Goal: Task Accomplishment & Management: Use online tool/utility

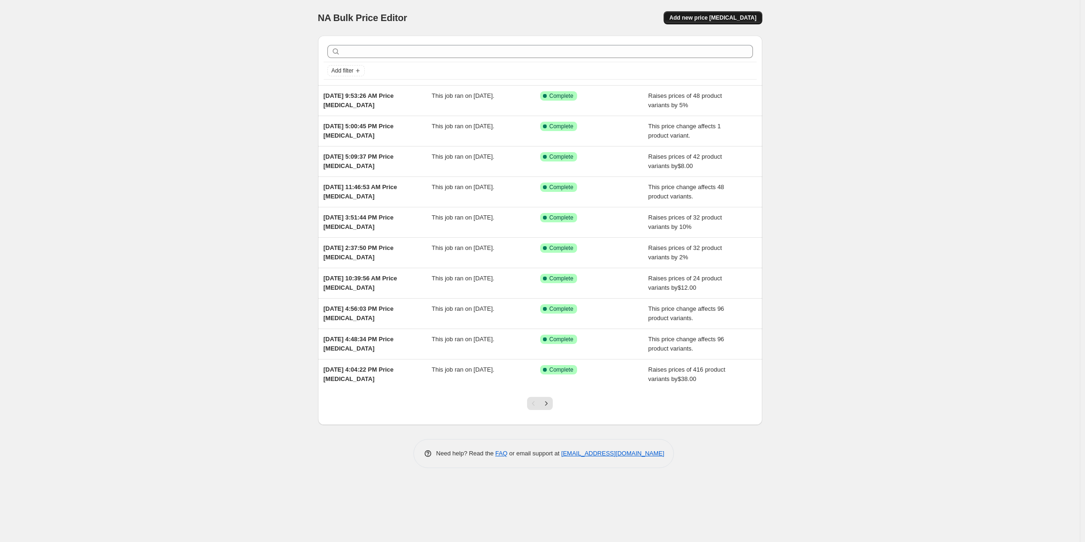
click at [744, 16] on span "Add new price [MEDICAL_DATA]" at bounding box center [713, 17] width 87 height 7
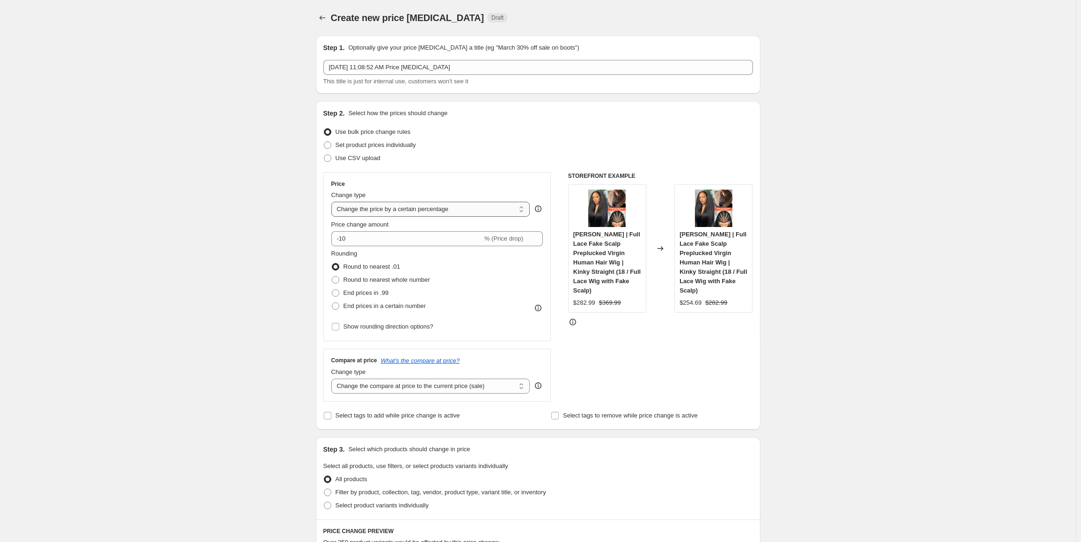
click at [476, 210] on select "Change the price to a certain amount Change the price by a certain amount Chang…" at bounding box center [430, 209] width 199 height 15
click at [489, 193] on div "Change type" at bounding box center [430, 194] width 199 height 9
click at [469, 207] on select "Change the price to a certain amount Change the price by a certain amount Chang…" at bounding box center [430, 209] width 199 height 15
select select "no_change"
click at [333, 202] on select "Change the price to a certain amount Change the price by a certain amount Chang…" at bounding box center [430, 209] width 199 height 15
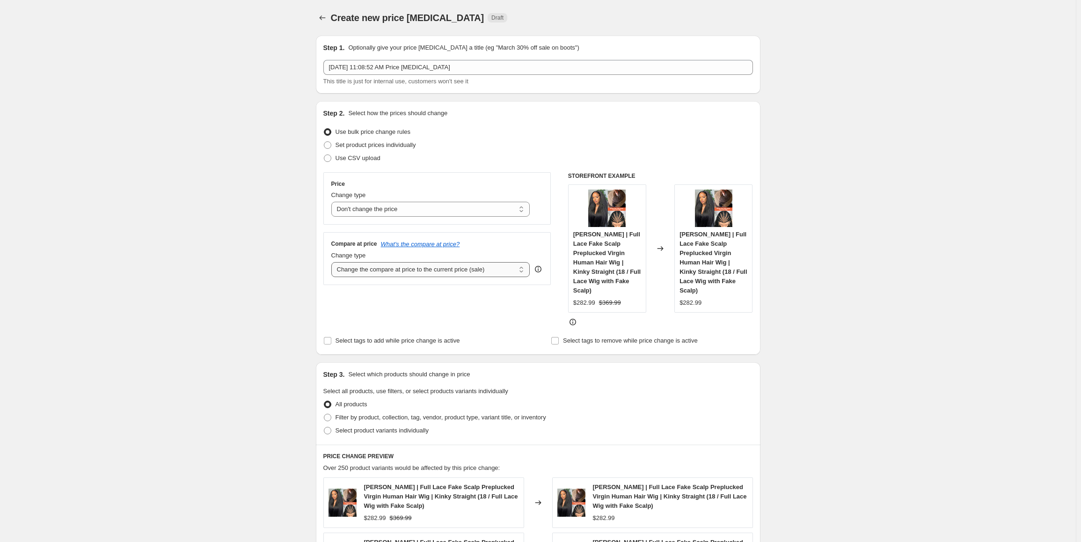
click at [470, 265] on select "Change the compare at price to the current price (sale) Change the compare at p…" at bounding box center [430, 269] width 199 height 15
select select "pp"
click at [333, 262] on select "Change the compare at price to the current price (sale) Change the compare at p…" at bounding box center [430, 269] width 199 height 15
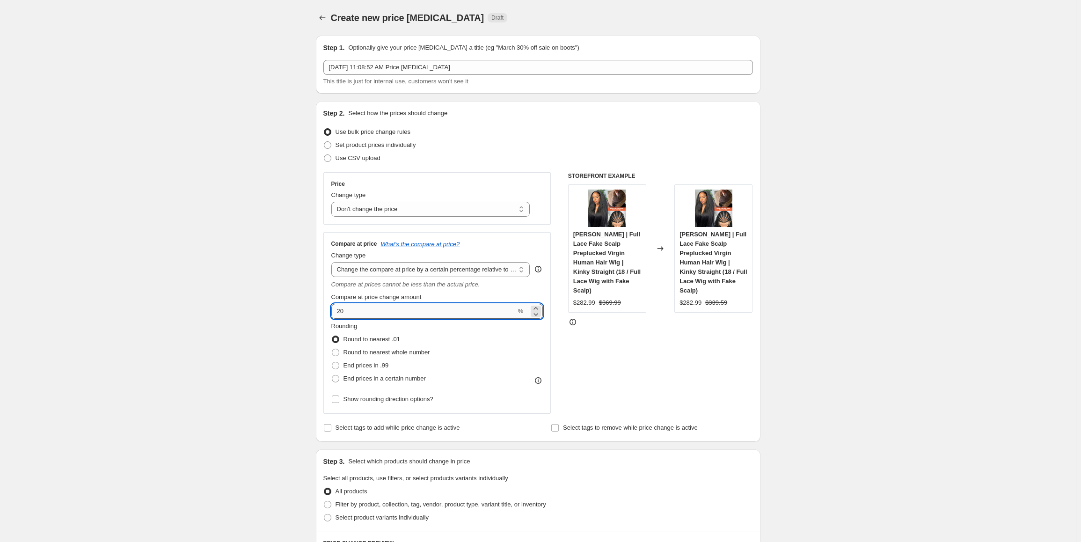
drag, startPoint x: 356, startPoint y: 310, endPoint x: 342, endPoint y: 311, distance: 14.5
click at [342, 311] on input "20" at bounding box center [423, 311] width 185 height 15
type input "23"
drag, startPoint x: 338, startPoint y: 365, endPoint x: 341, endPoint y: 371, distance: 5.9
click at [338, 365] on span at bounding box center [335, 365] width 7 height 7
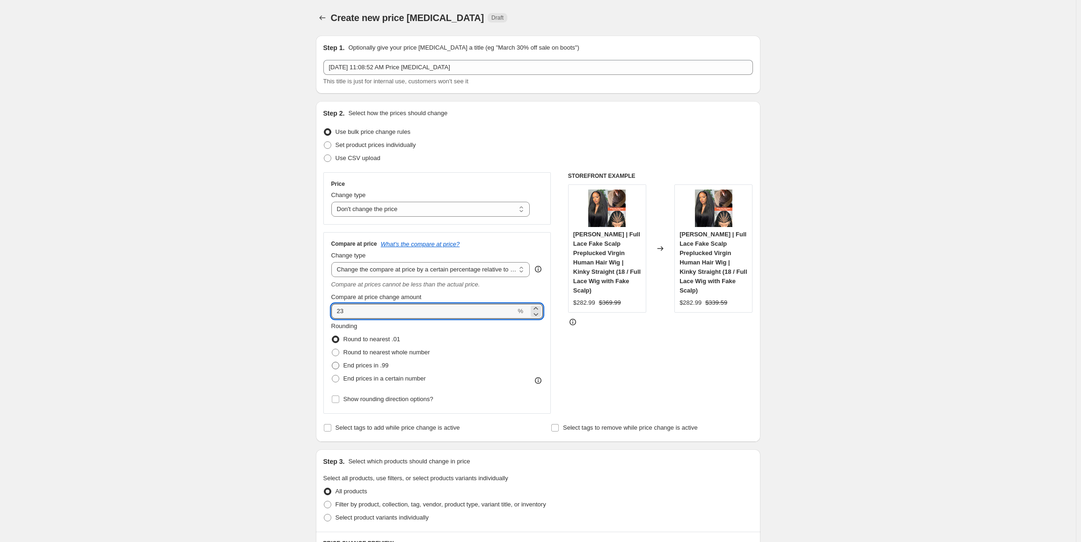
click at [332, 362] on input "End prices in .99" at bounding box center [332, 362] width 0 height 0
radio input "true"
click at [760, 413] on div "Step 2. Select how the prices should change Use bulk price change rules Set pro…" at bounding box center [538, 271] width 444 height 341
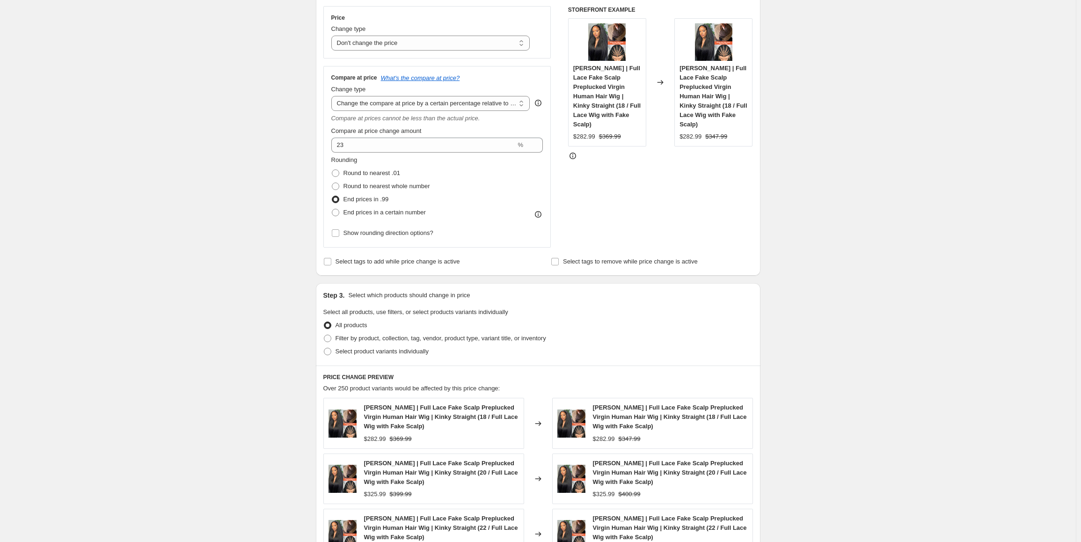
scroll to position [187, 0]
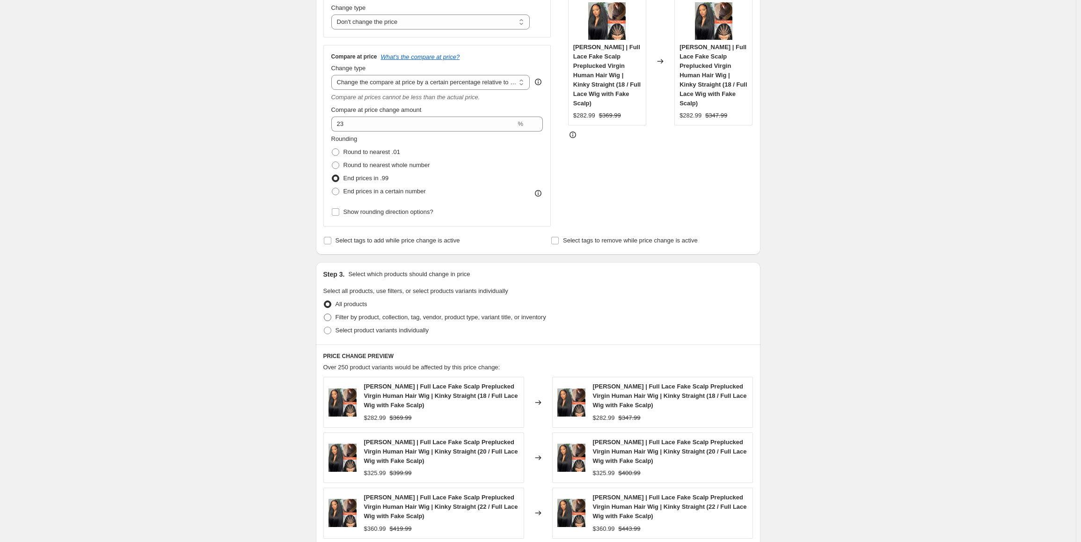
click at [377, 318] on span "Filter by product, collection, tag, vendor, product type, variant title, or inv…" at bounding box center [440, 316] width 211 height 7
click at [324, 314] on input "Filter by product, collection, tag, vendor, product type, variant title, or inv…" at bounding box center [324, 313] width 0 height 0
radio input "true"
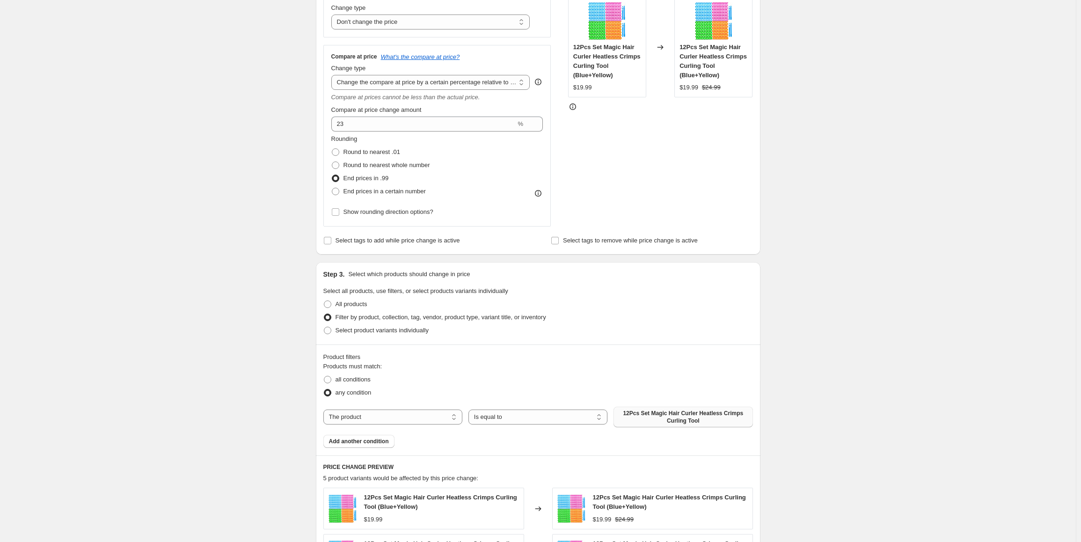
click at [684, 423] on span "12Pcs Set Magic Hair Curler Heatless Crimps Curling Tool" at bounding box center [683, 416] width 128 height 15
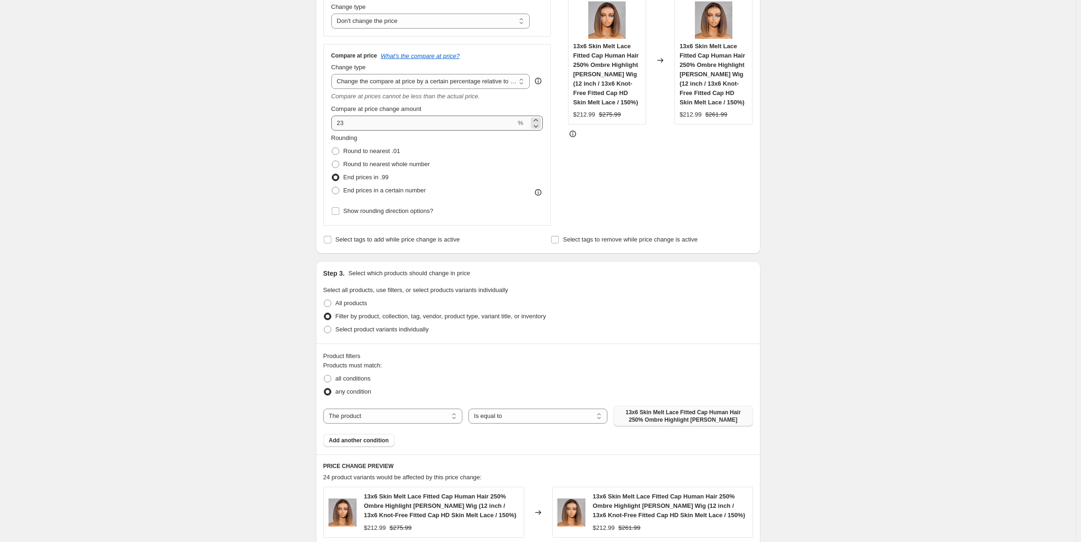
scroll to position [47, 0]
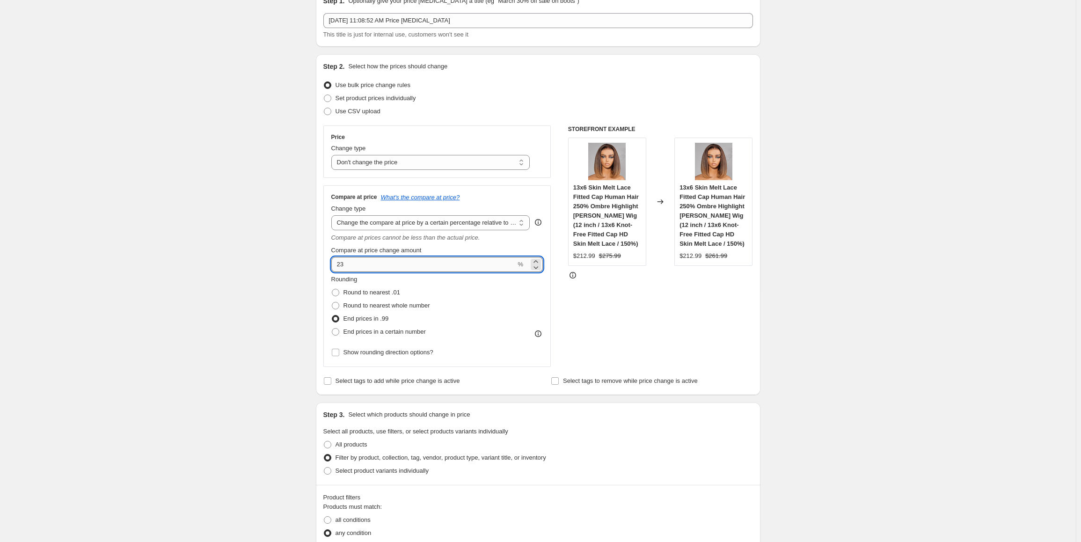
drag, startPoint x: 348, startPoint y: 267, endPoint x: 340, endPoint y: 269, distance: 7.7
click at [340, 269] on input "23" at bounding box center [423, 264] width 185 height 15
click at [881, 362] on div "Create new price [MEDICAL_DATA]. This page is ready Create new price [MEDICAL_D…" at bounding box center [538, 513] width 1076 height 1120
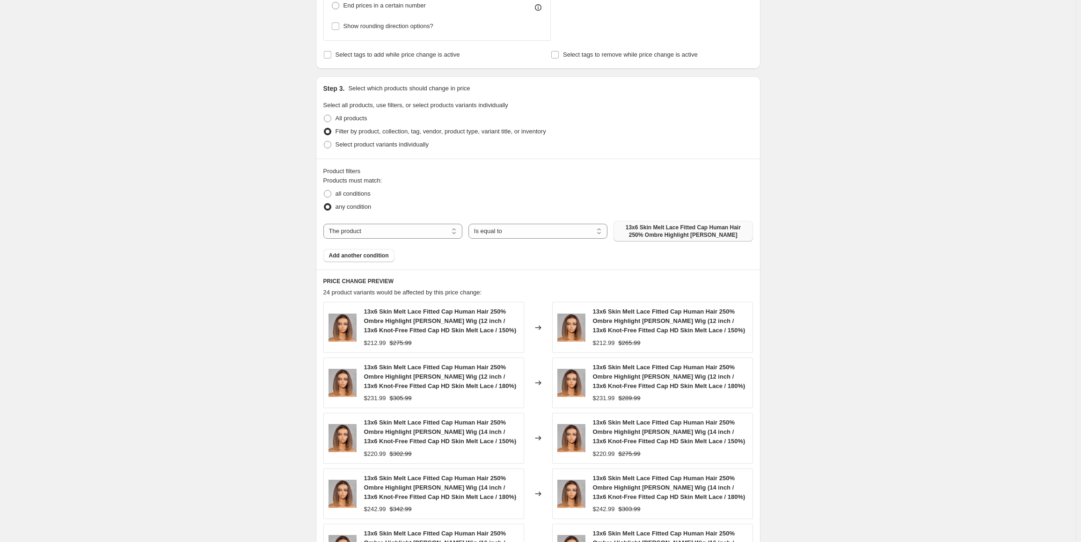
scroll to position [234, 0]
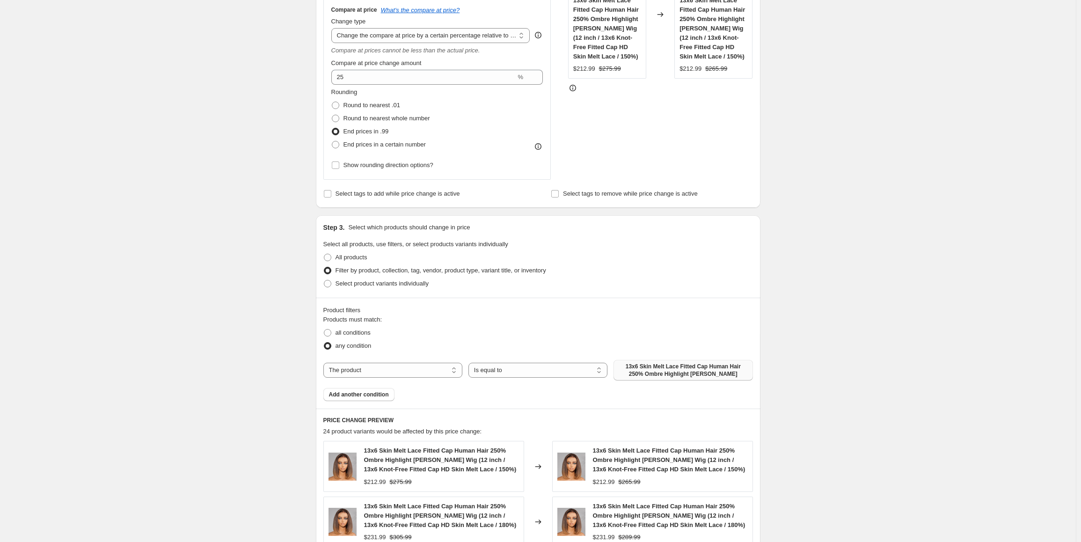
click at [733, 275] on div "Filter by product, collection, tag, vendor, product type, variant title, or inv…" at bounding box center [537, 270] width 429 height 13
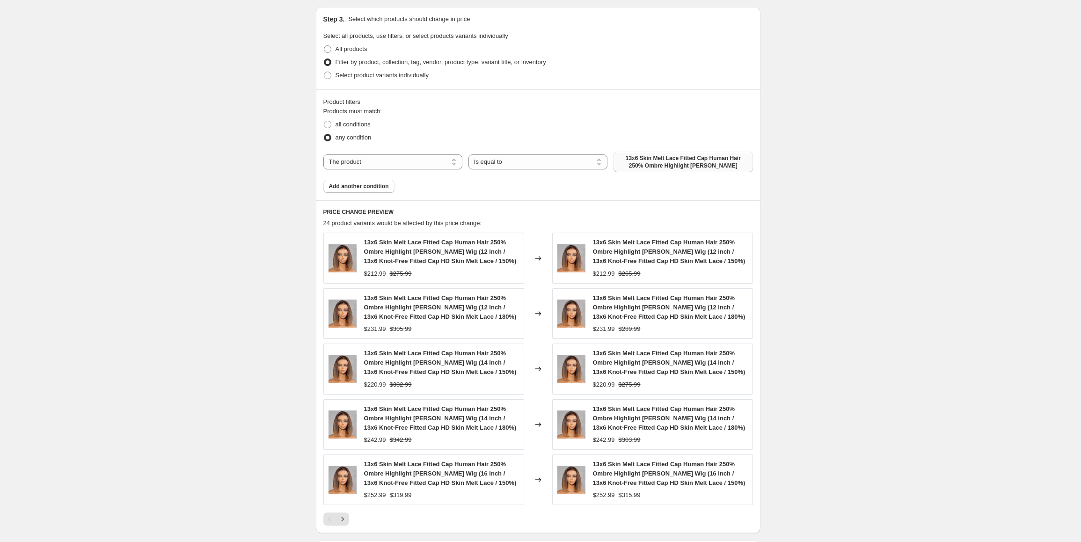
scroll to position [468, 0]
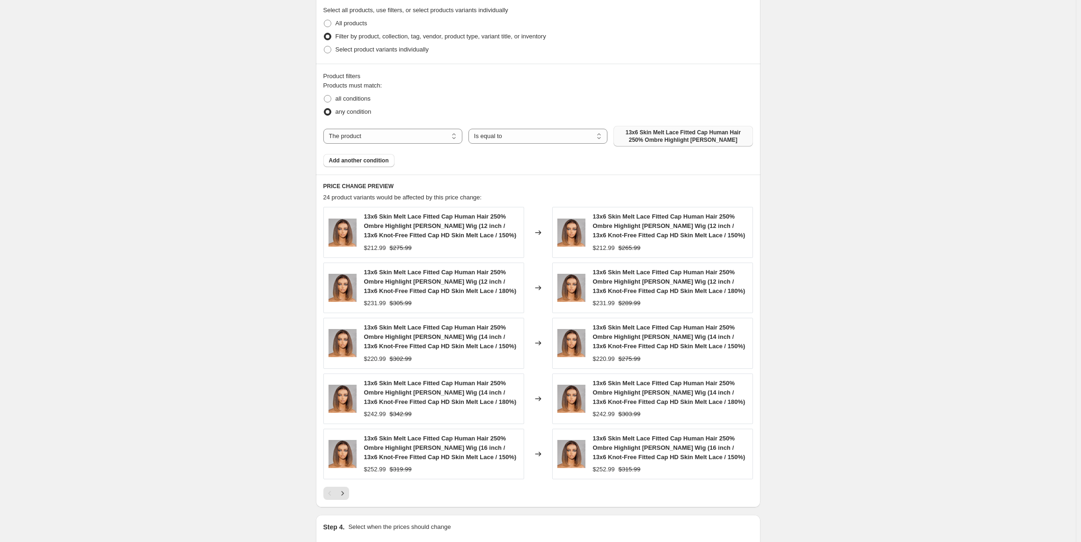
click at [786, 305] on div "Create new price [MEDICAL_DATA]. This page is ready Create new price [MEDICAL_D…" at bounding box center [538, 92] width 1076 height 1120
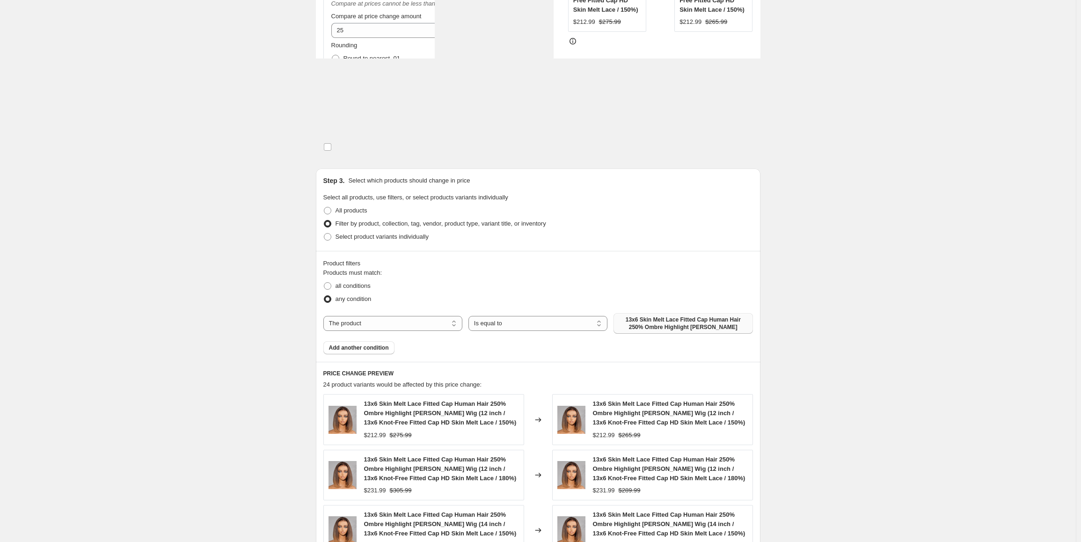
scroll to position [94, 0]
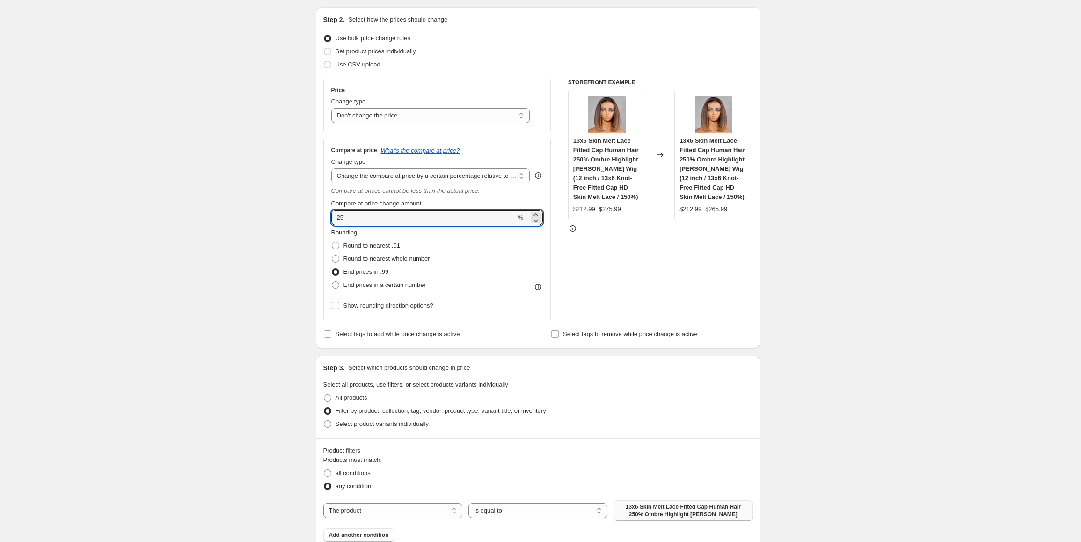
drag, startPoint x: 353, startPoint y: 219, endPoint x: 314, endPoint y: 217, distance: 39.3
click at [314, 217] on div "Step 1. Optionally give your price [MEDICAL_DATA] a title (eg "March 30% off sa…" at bounding box center [534, 451] width 452 height 1035
type input "26"
click at [838, 364] on div "Create new price [MEDICAL_DATA]. This page is ready Create new price [MEDICAL_D…" at bounding box center [538, 466] width 1076 height 1120
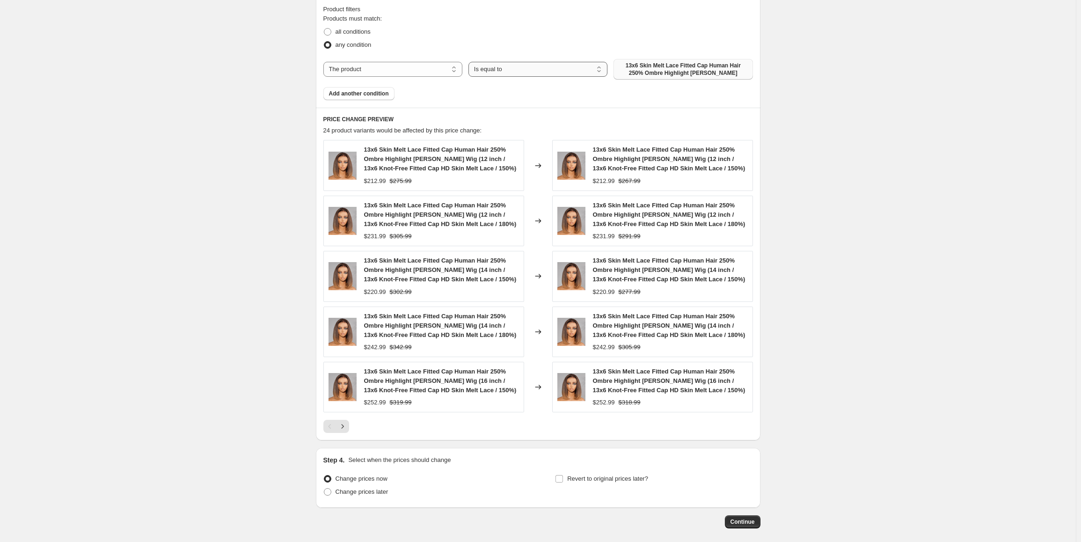
scroll to position [579, 0]
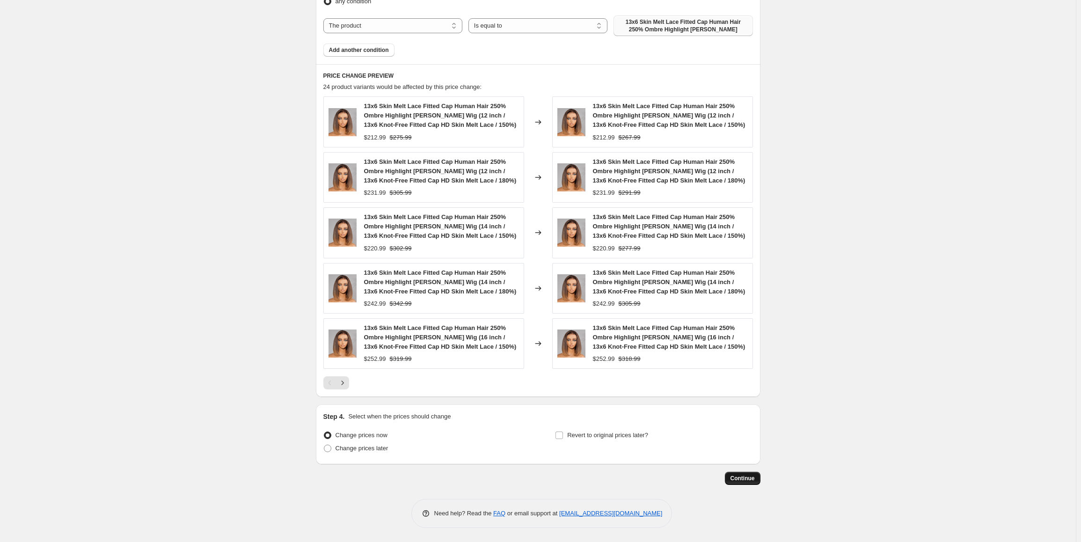
click at [753, 478] on span "Continue" at bounding box center [742, 477] width 24 height 7
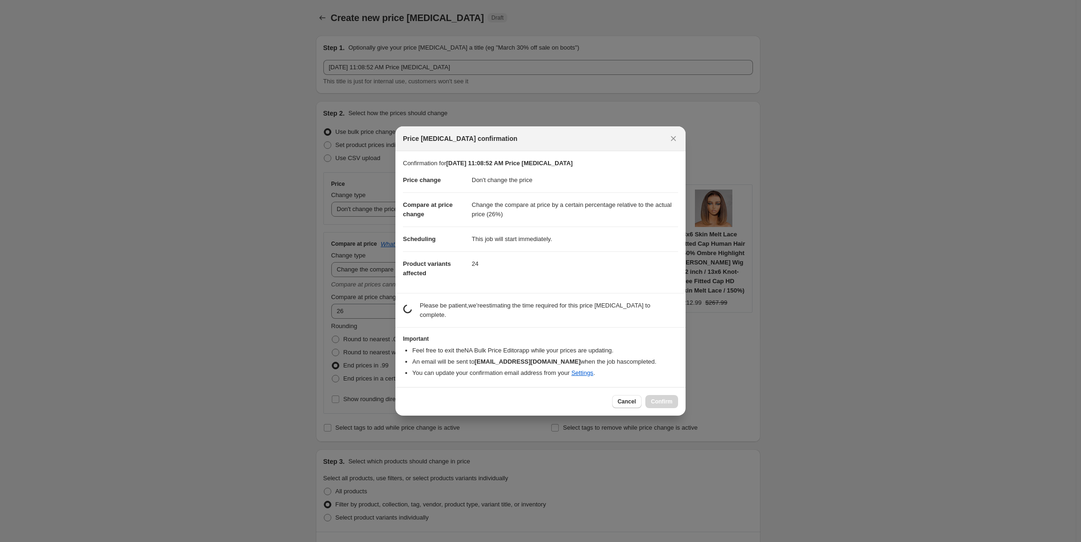
scroll to position [0, 0]
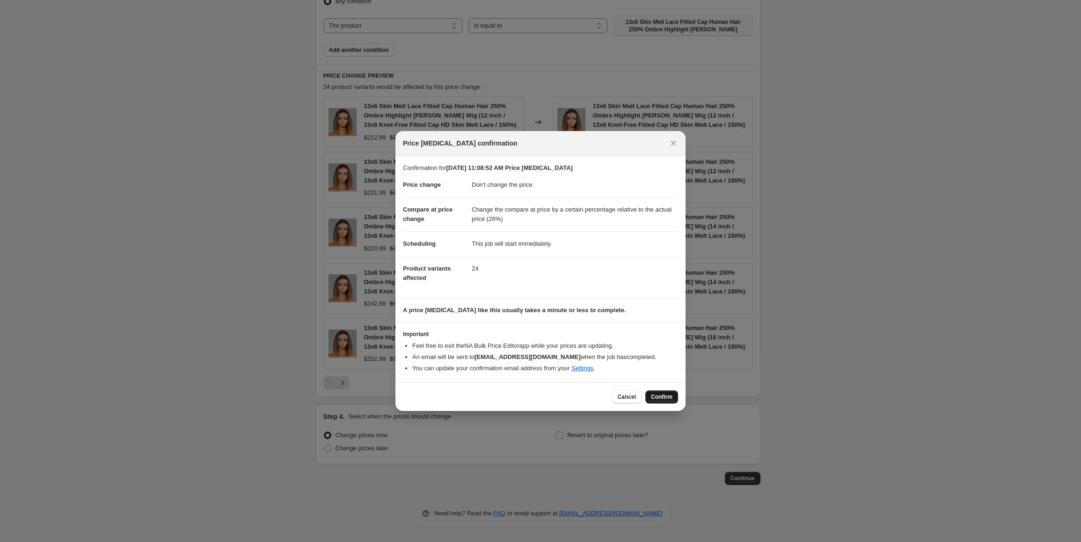
click at [665, 398] on span "Confirm" at bounding box center [662, 396] width 22 height 7
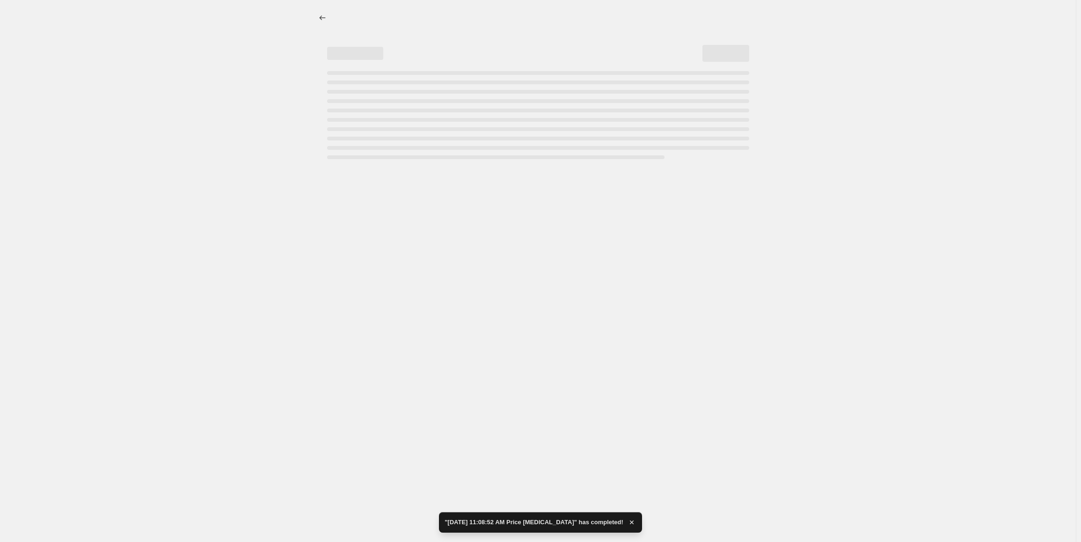
select select "no_change"
select select "pp"
